Goal: Navigation & Orientation: Find specific page/section

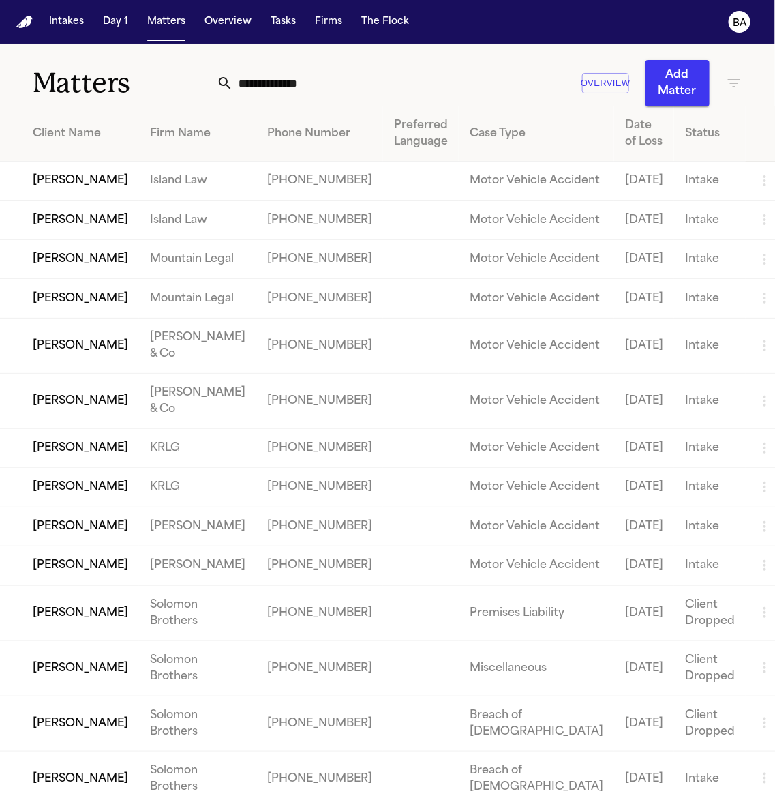
click at [454, 53] on div "Matters Overview Add Matter" at bounding box center [387, 75] width 775 height 63
